Goal: Check status: Check status

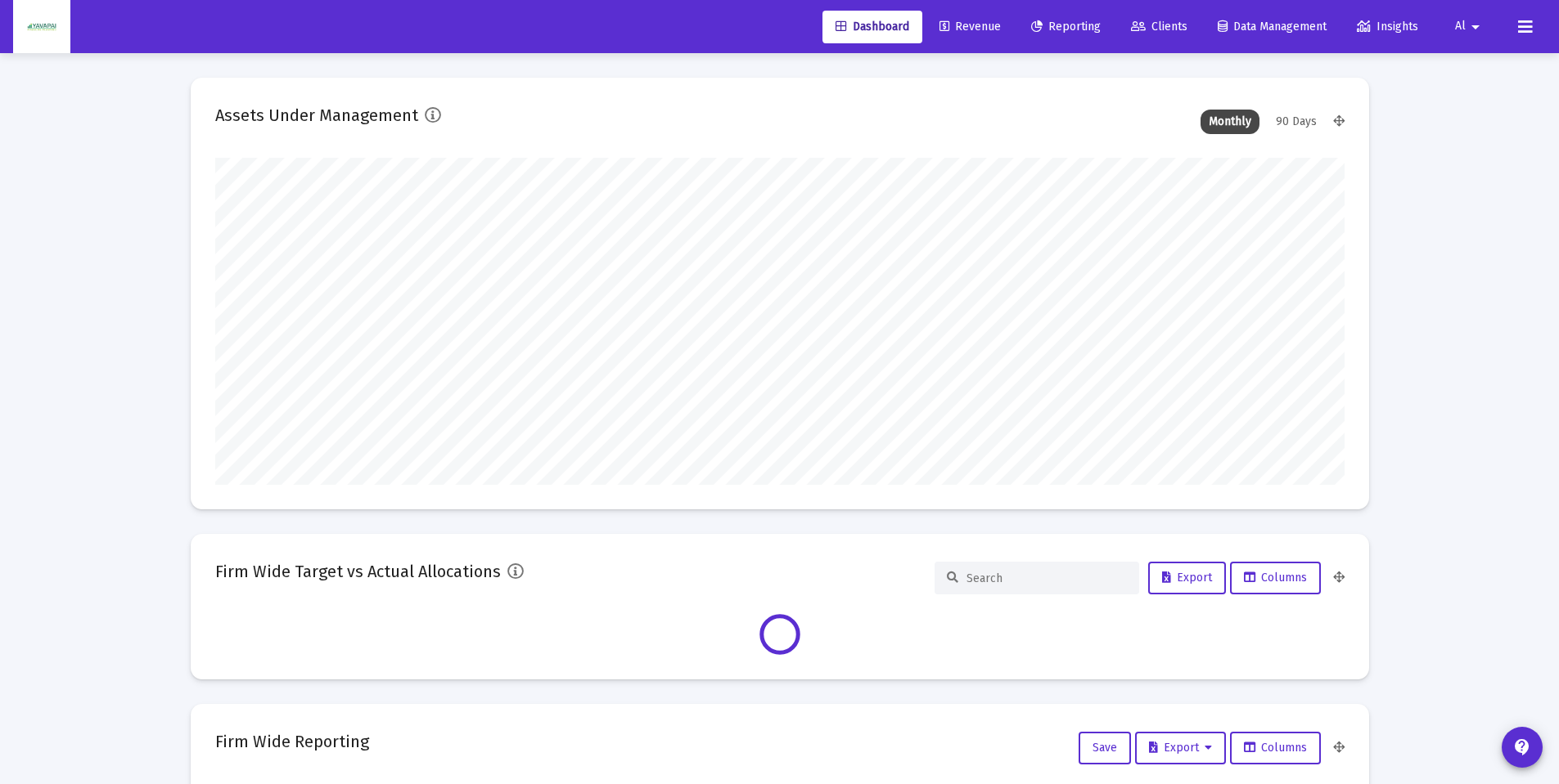
scroll to position [327, 1129]
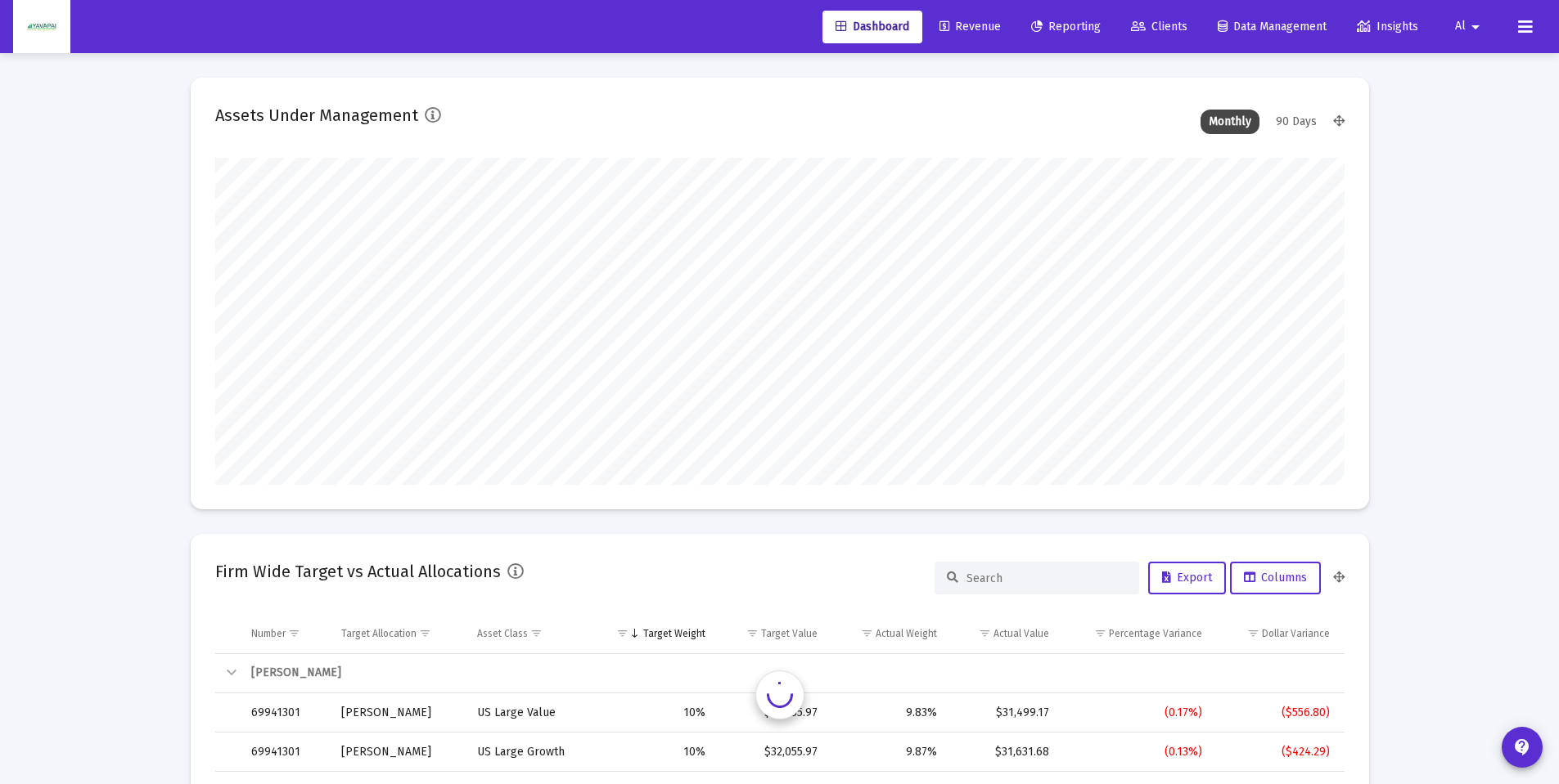
type input "[DATE]"
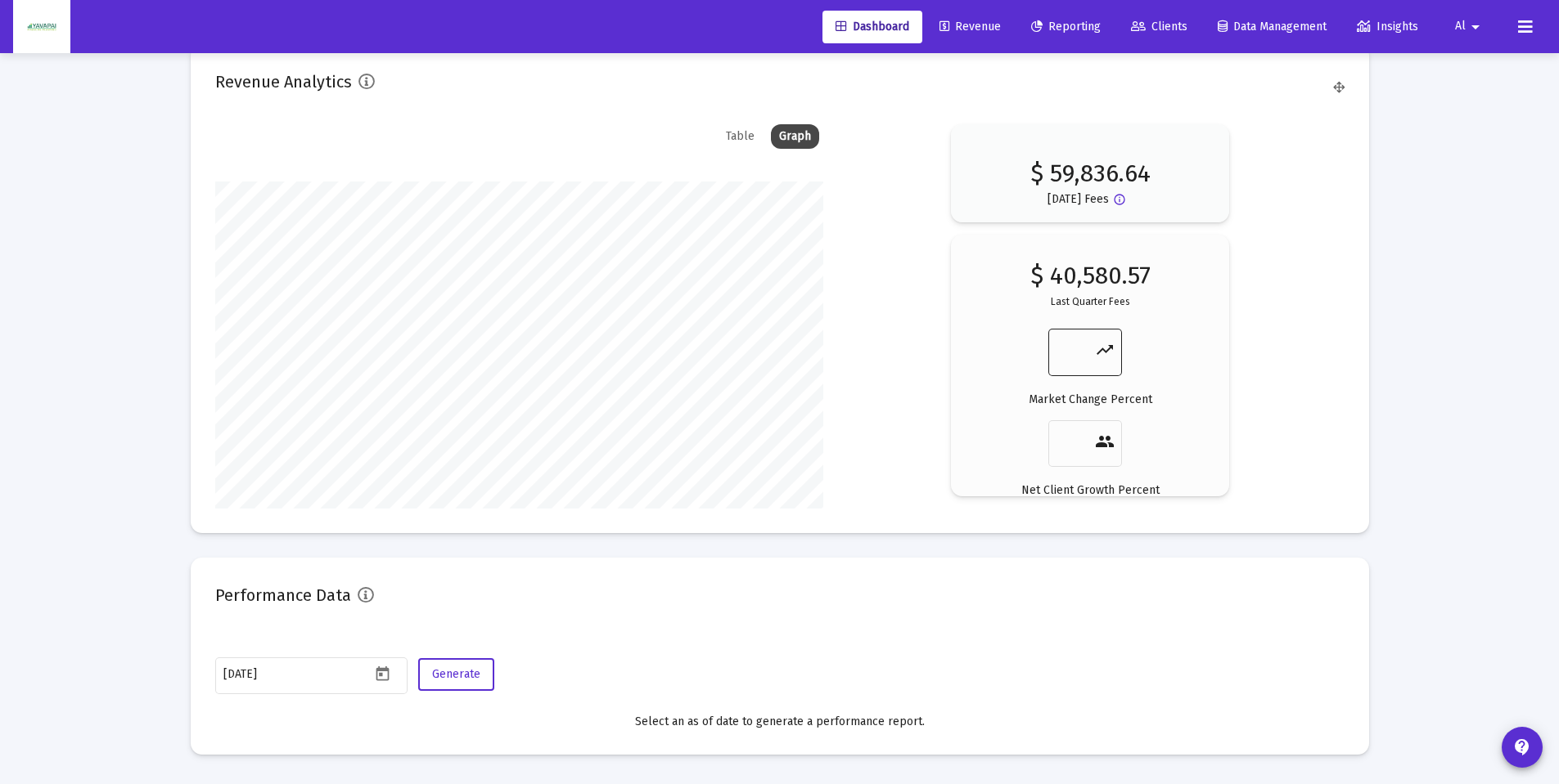
scroll to position [2718, 0]
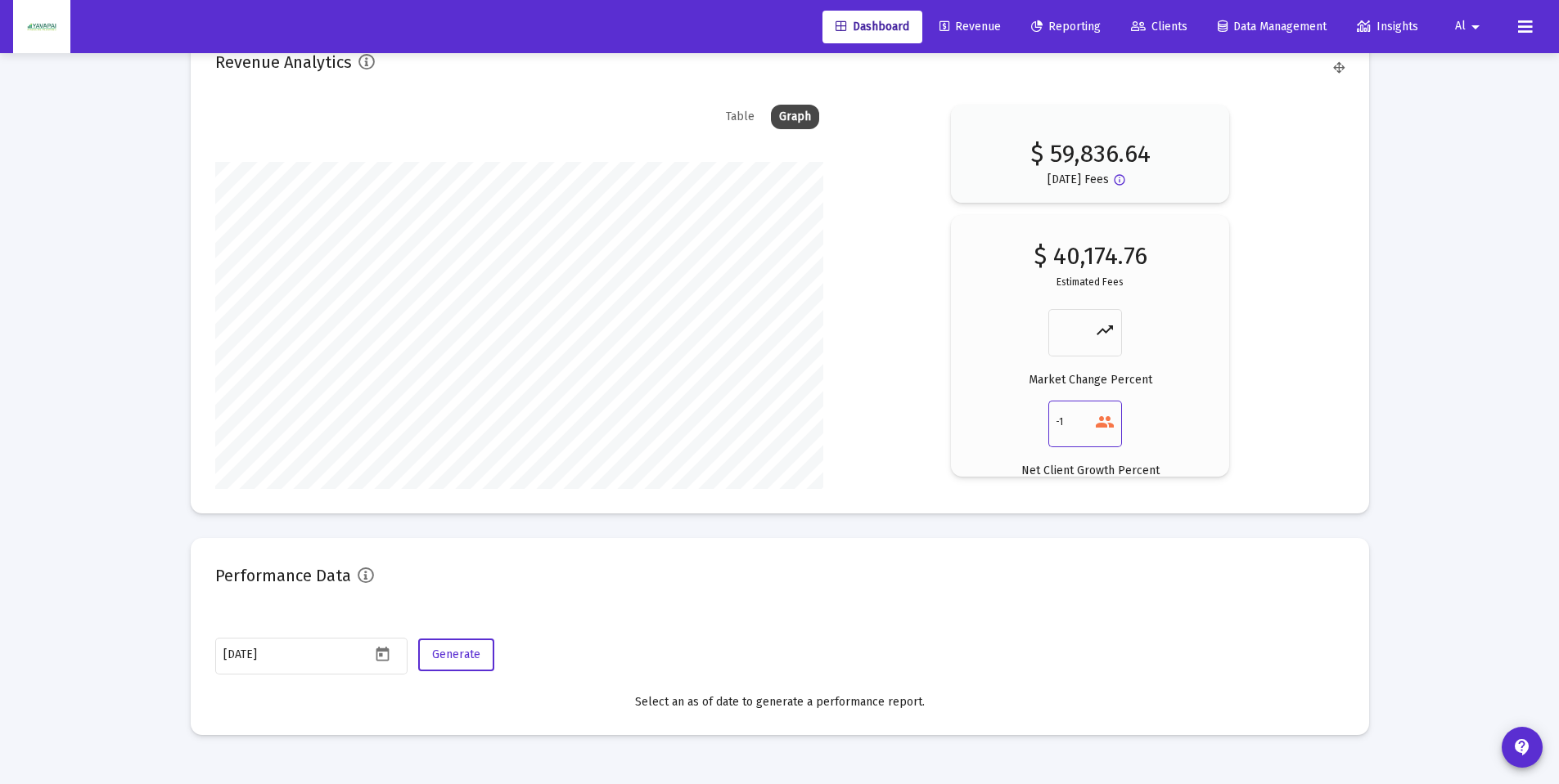
type input "-1"
click at [1089, 423] on input "-1" at bounding box center [1075, 423] width 39 height 23
click at [1089, 358] on div "trending_up" at bounding box center [1085, 339] width 73 height 61
click at [1089, 350] on div "trending_up" at bounding box center [1085, 331] width 59 height 50
type input "-1"
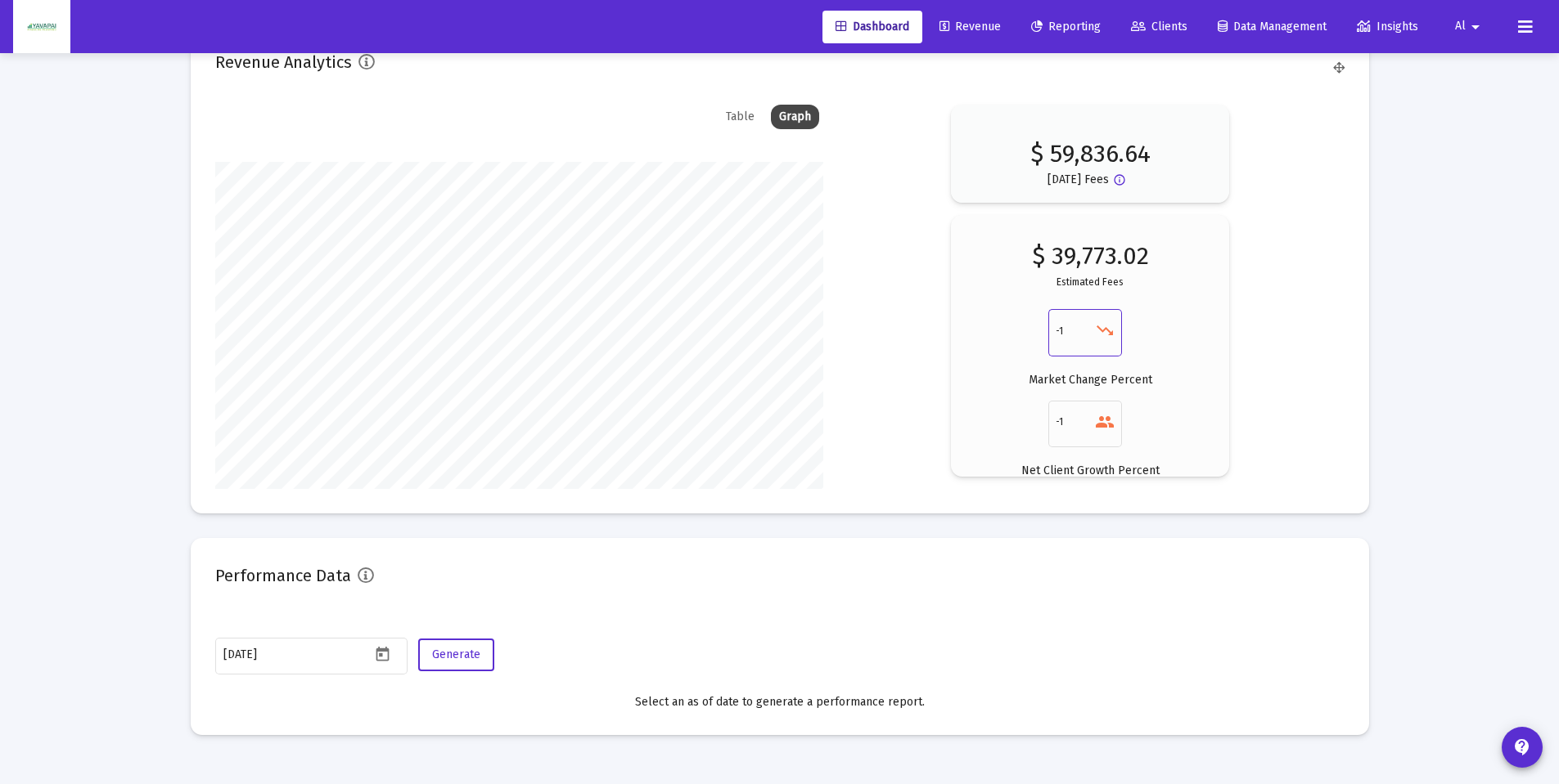
click at [1086, 332] on input "-1" at bounding box center [1075, 331] width 39 height 23
click at [1103, 331] on mat-icon "trending_down" at bounding box center [1104, 330] width 20 height 20
click at [1095, 332] on mat-icon "trending_down" at bounding box center [1104, 330] width 20 height 20
click at [1154, 312] on div "$ 39,773.02 Estimated Fees -1 trending_down Market Change Percent -1 people Net…" at bounding box center [1090, 369] width 229 height 241
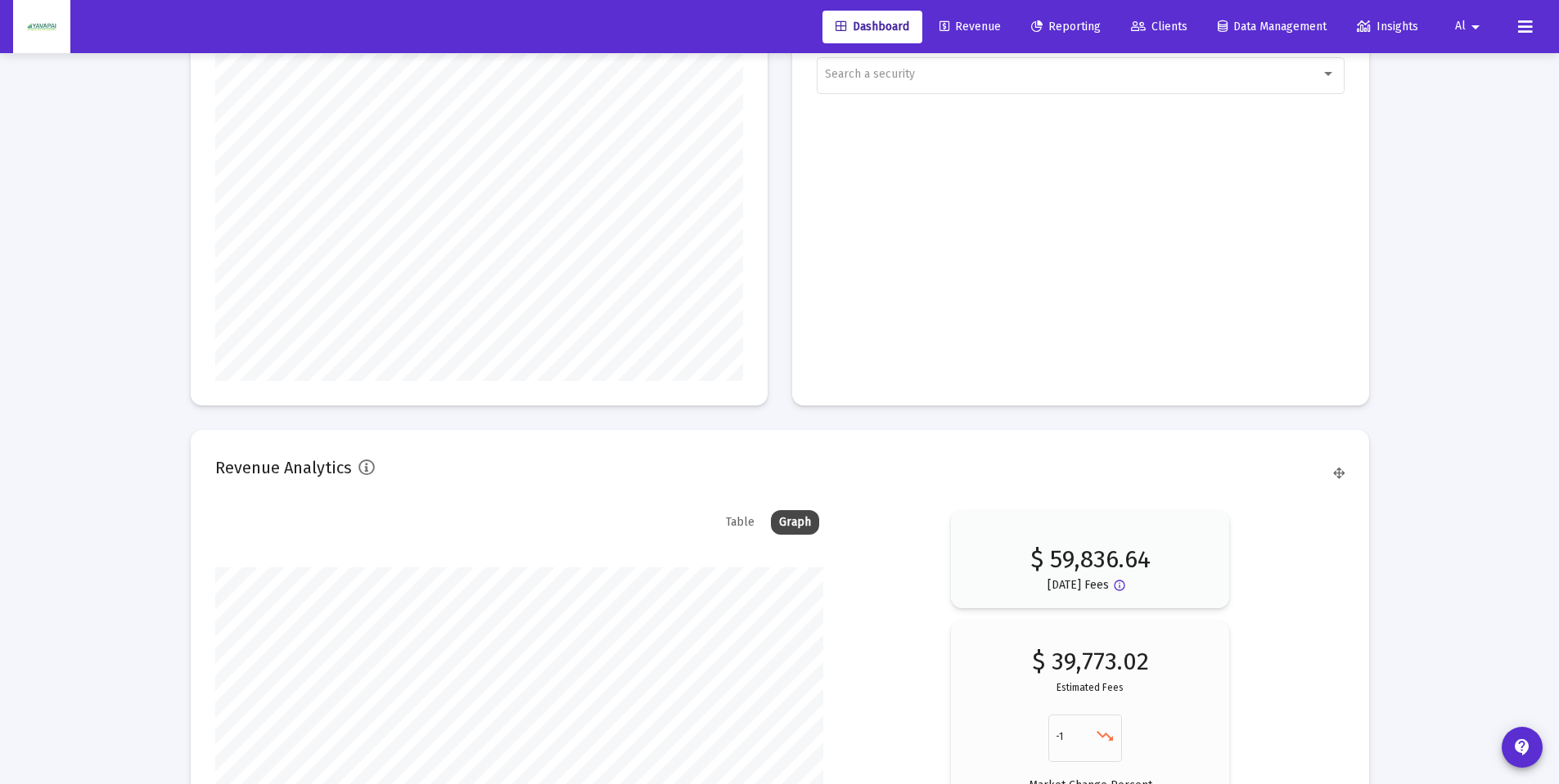
scroll to position [2309, 0]
